Goal: Task Accomplishment & Management: Use online tool/utility

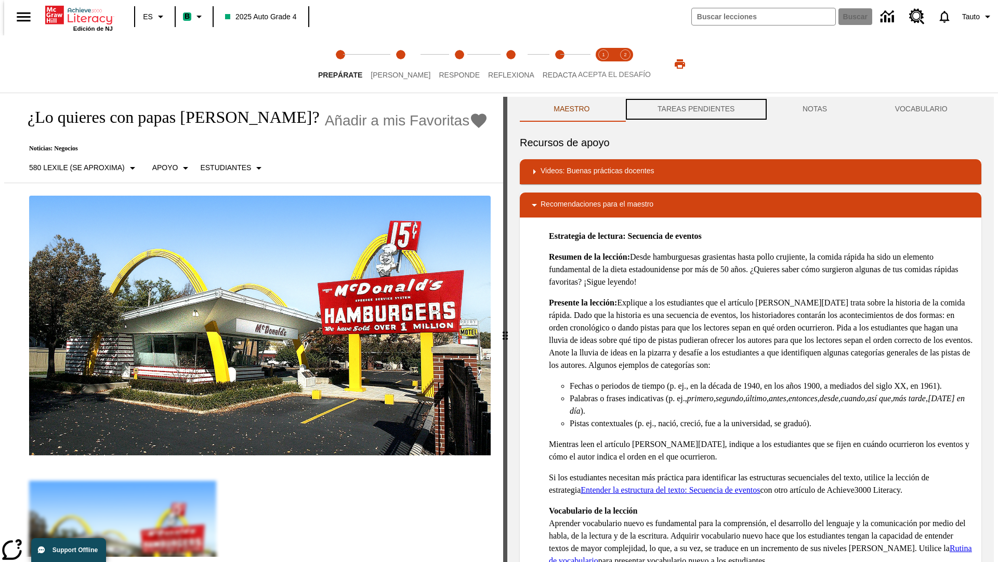
click at [695, 109] on button "TAREAS PENDIENTES" at bounding box center [696, 109] width 145 height 25
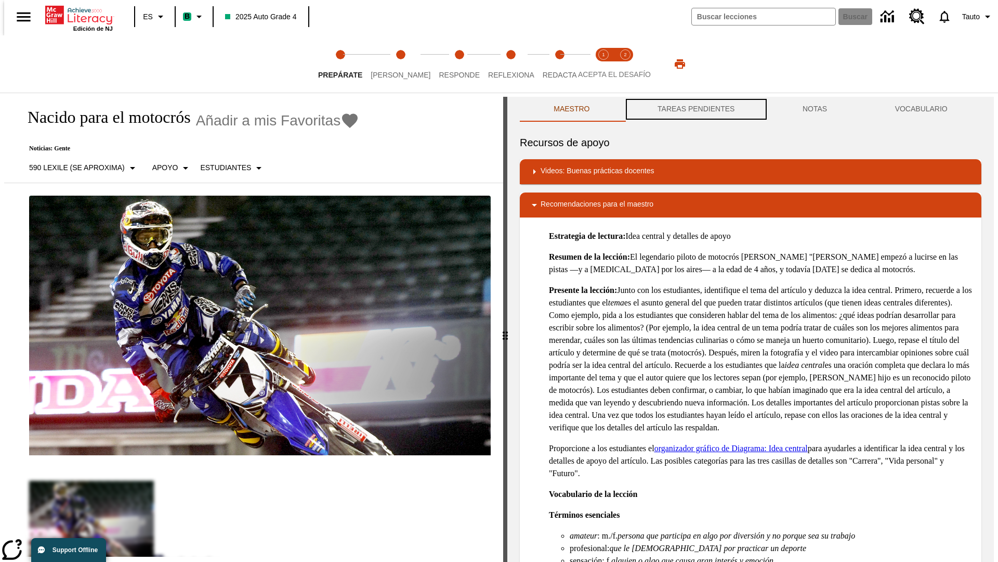
click at [695, 109] on button "TAREAS PENDIENTES" at bounding box center [696, 109] width 145 height 25
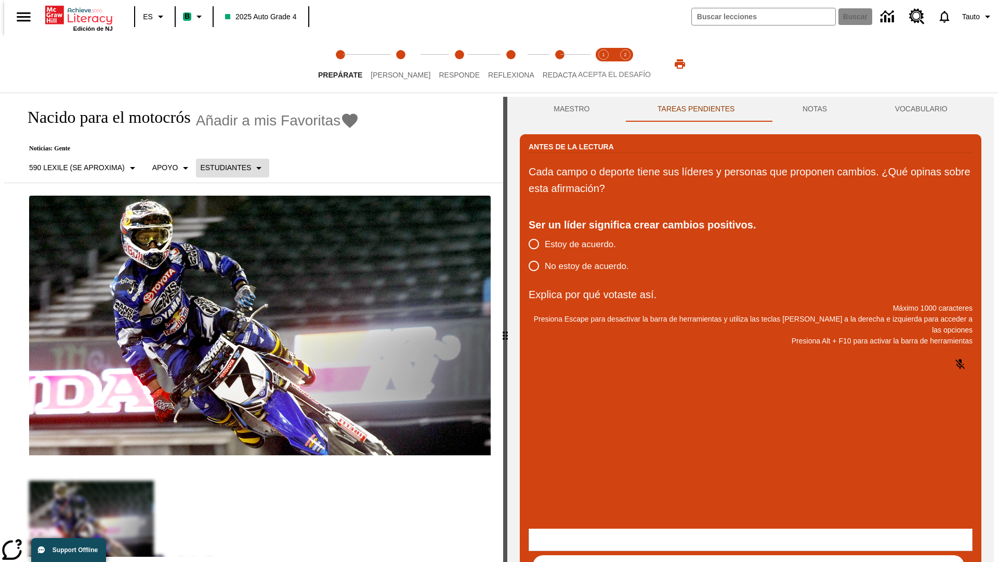
click at [226, 167] on p "Estudiantes" at bounding box center [225, 167] width 51 height 11
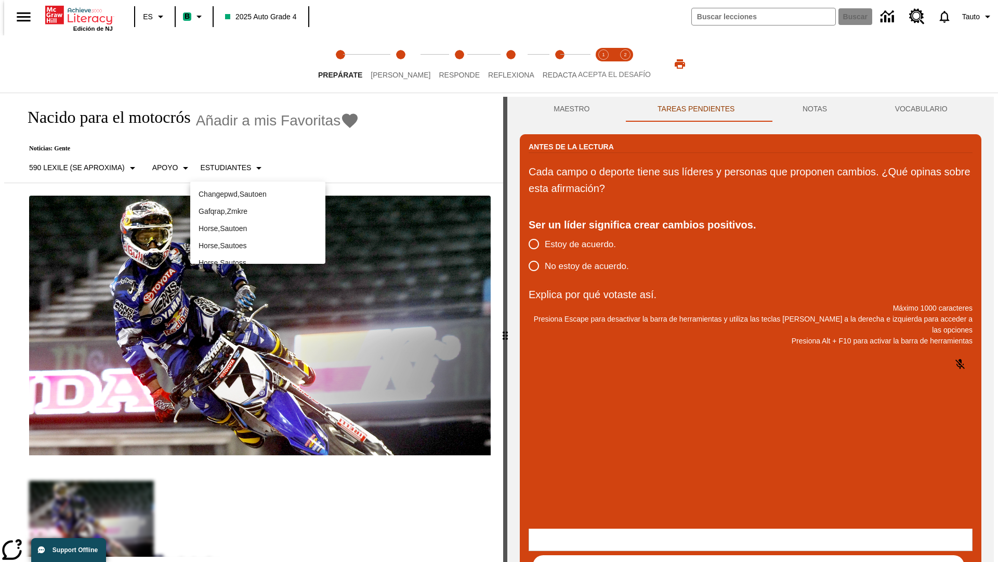
click at [258, 240] on p "Horse , Sautoes" at bounding box center [258, 245] width 119 height 11
